Goal: Use online tool/utility

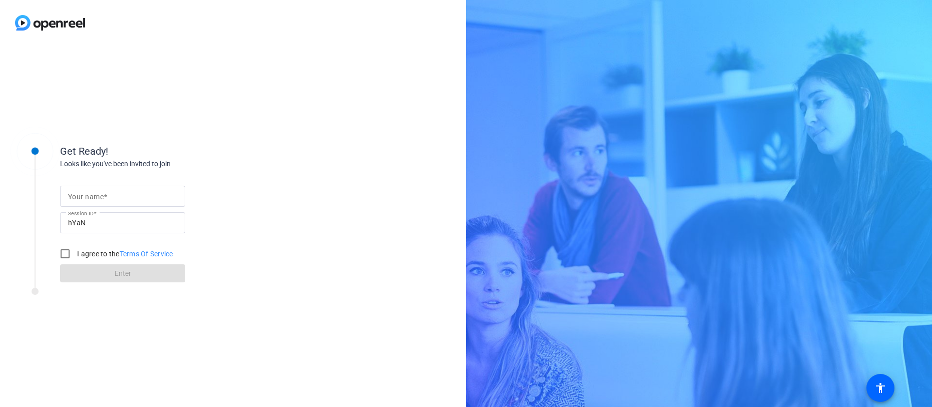
click at [132, 203] on div at bounding box center [122, 196] width 109 height 21
click at [131, 194] on input "Your name" at bounding box center [122, 196] width 109 height 12
type input "Elle Universal"
click at [68, 253] on input "I agree to the Terms Of Service" at bounding box center [65, 254] width 20 height 20
checkbox input "true"
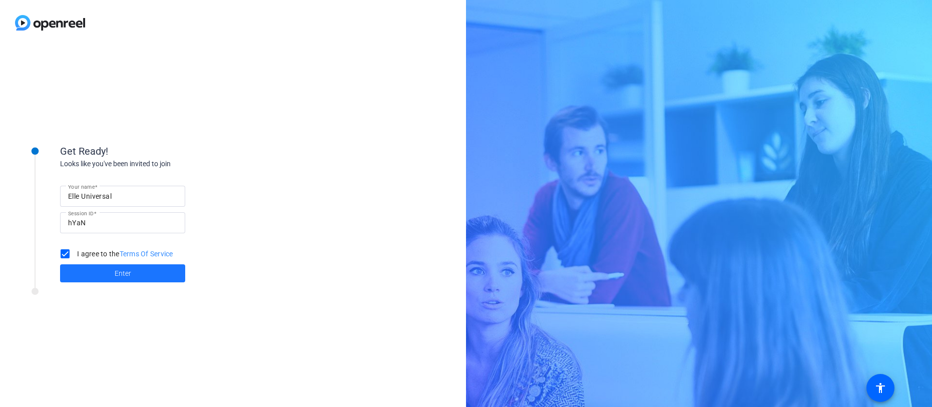
click at [86, 266] on span at bounding box center [122, 273] width 125 height 24
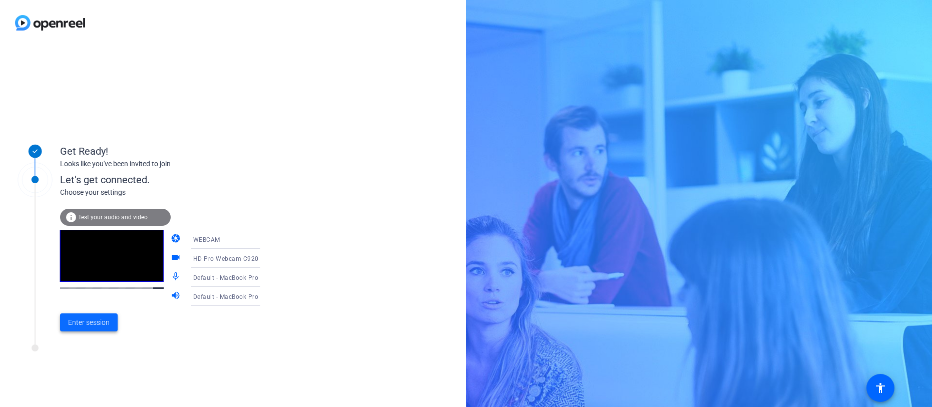
click at [89, 316] on span at bounding box center [89, 322] width 58 height 24
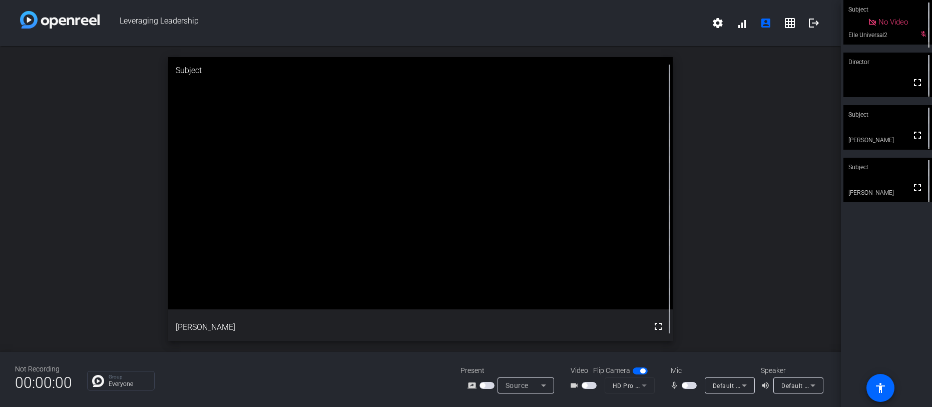
click at [685, 386] on span "button" at bounding box center [684, 385] width 5 height 5
click at [691, 385] on span "button" at bounding box center [691, 385] width 5 height 5
click at [686, 386] on span "button" at bounding box center [684, 385] width 5 height 5
click at [692, 384] on span "button" at bounding box center [691, 385] width 5 height 5
click at [687, 385] on span "button" at bounding box center [684, 385] width 5 height 5
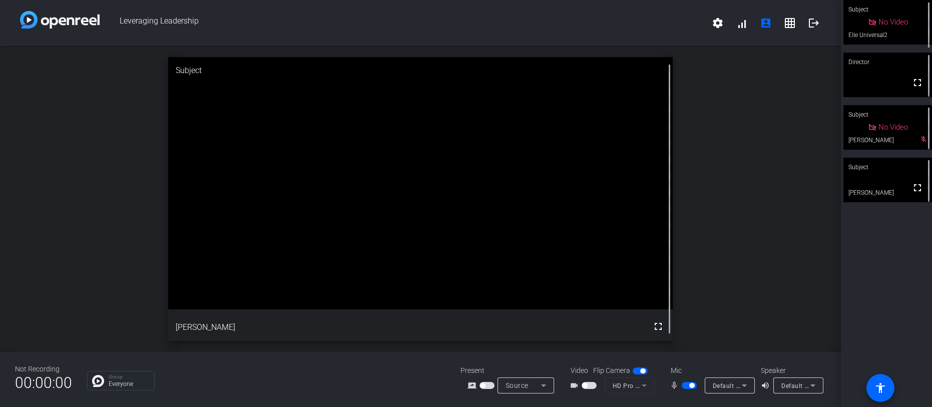
click at [691, 385] on span "button" at bounding box center [691, 385] width 5 height 5
click at [686, 386] on span "button" at bounding box center [684, 385] width 5 height 5
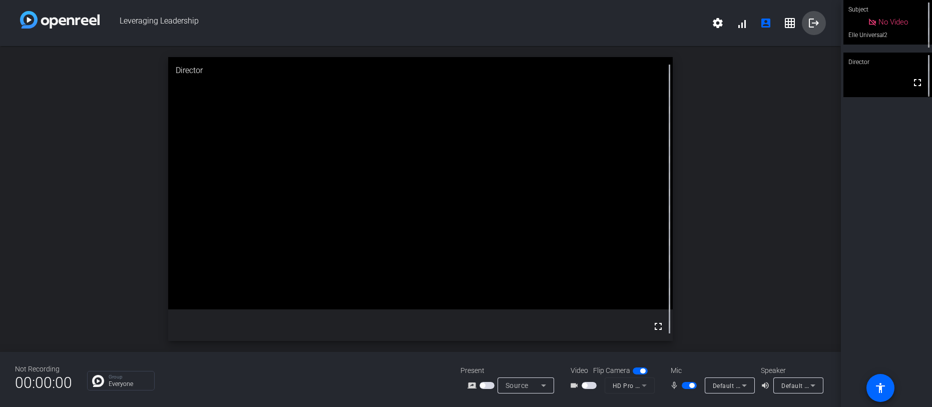
click at [809, 24] on mat-icon "logout" at bounding box center [814, 23] width 12 height 12
